Goal: Information Seeking & Learning: Learn about a topic

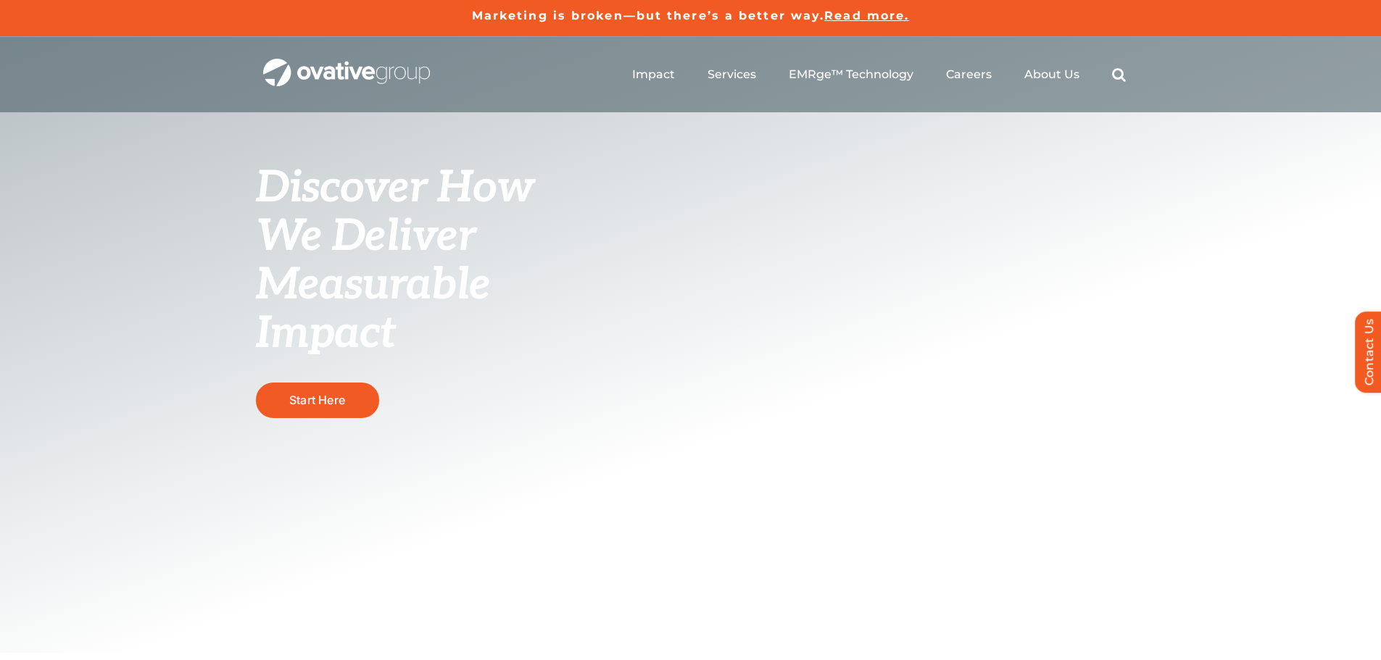
click at [654, 63] on ul "Impact Expert Insights Case Studies Awards & Press Services Media Measurement C…" at bounding box center [879, 74] width 494 height 46
click at [659, 157] on span "Case Studies" at bounding box center [690, 162] width 86 height 20
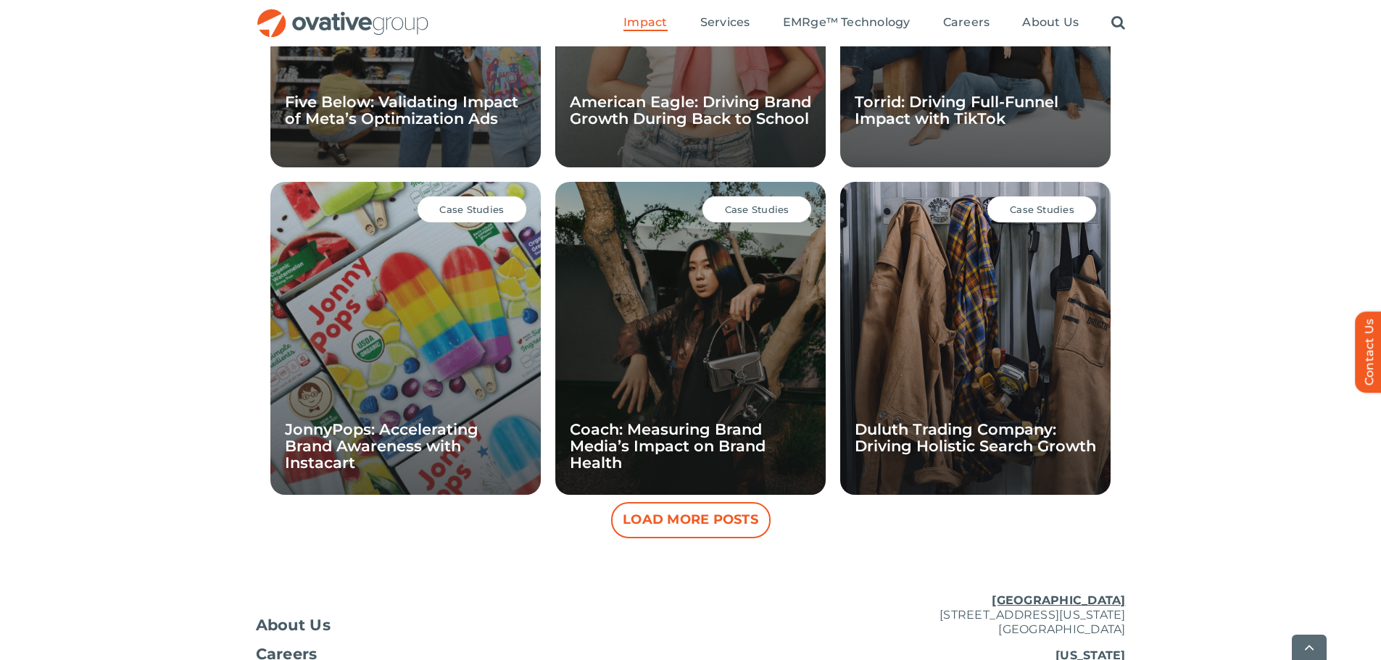
scroll to position [1221, 0]
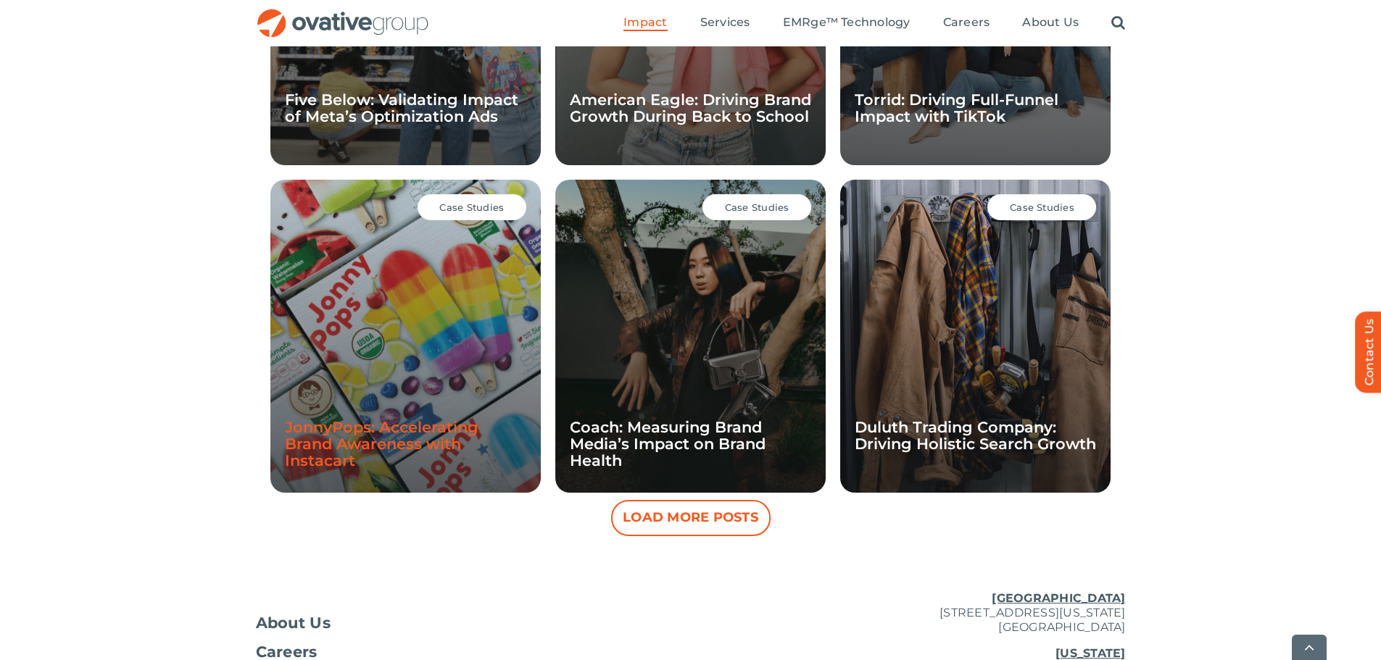
click at [427, 426] on link "JonnyPops: Accelerating Brand Awareness with Instacart" at bounding box center [382, 443] width 194 height 51
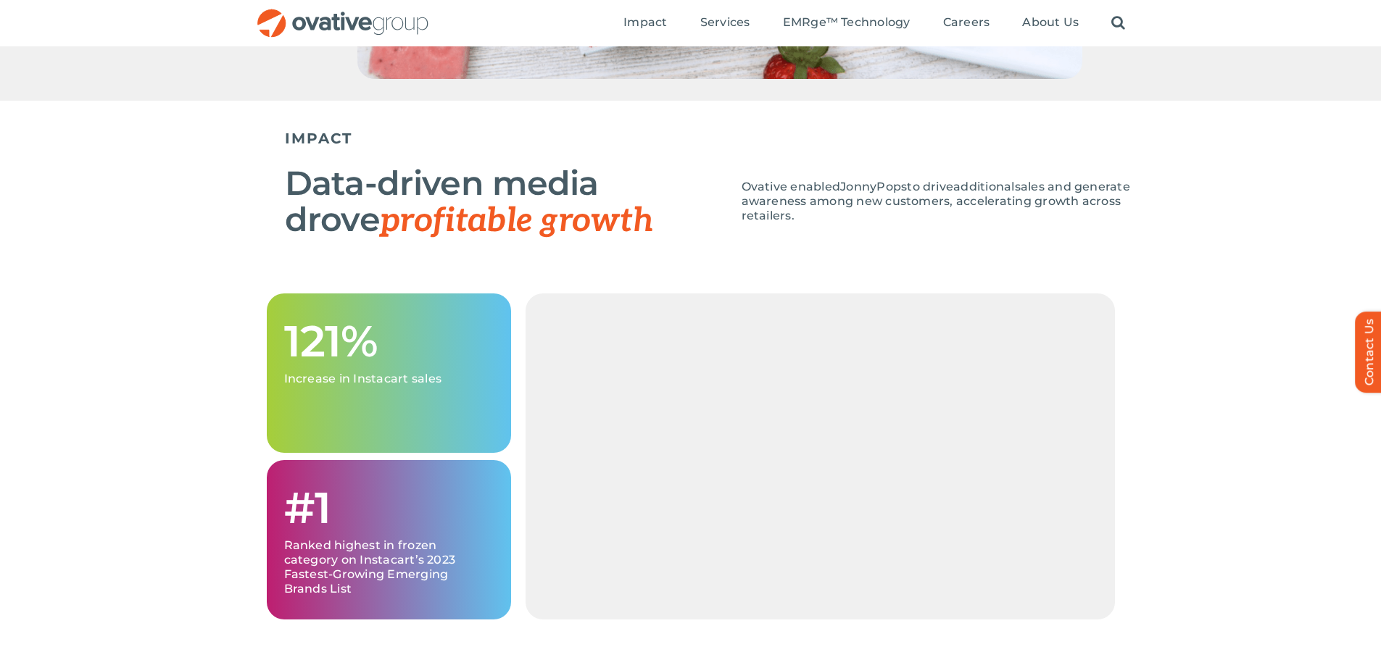
scroll to position [1344, 0]
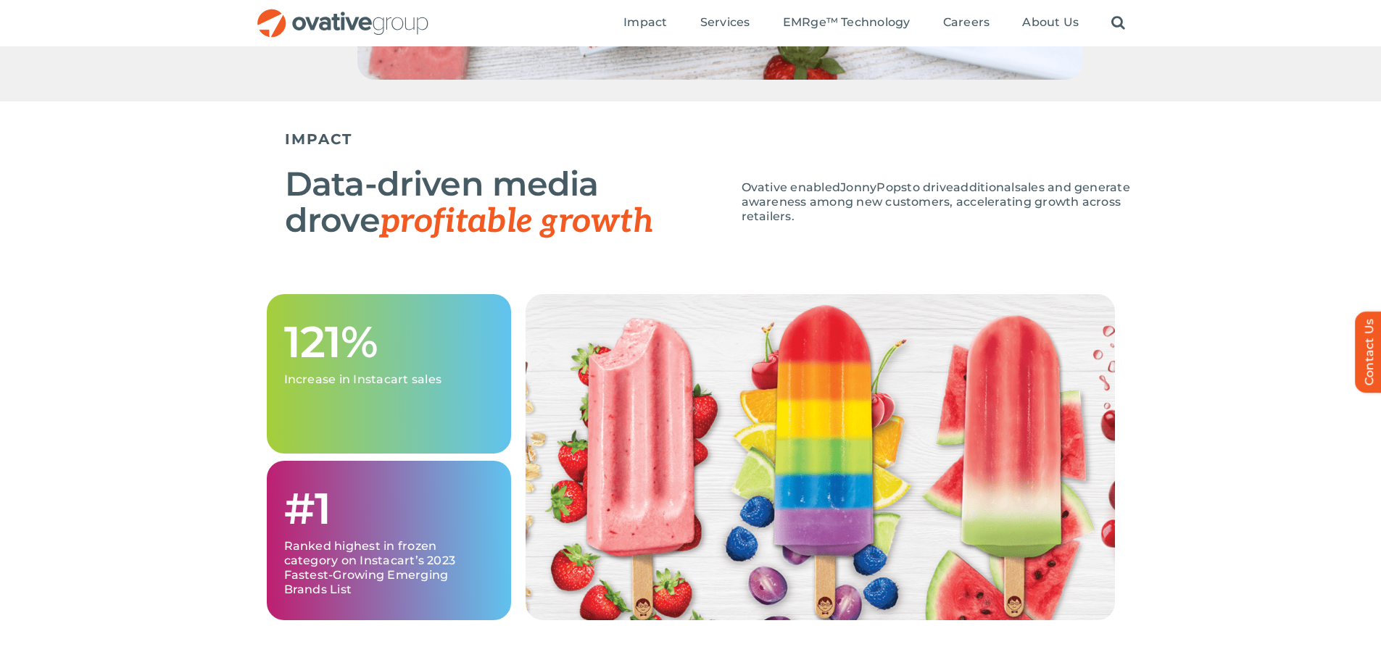
click at [217, 429] on div "121% I ncrease in Instacart sales #1 Ranked highest in frozen category on Insta…" at bounding box center [690, 475] width 1381 height 362
